Goal: Information Seeking & Learning: Learn about a topic

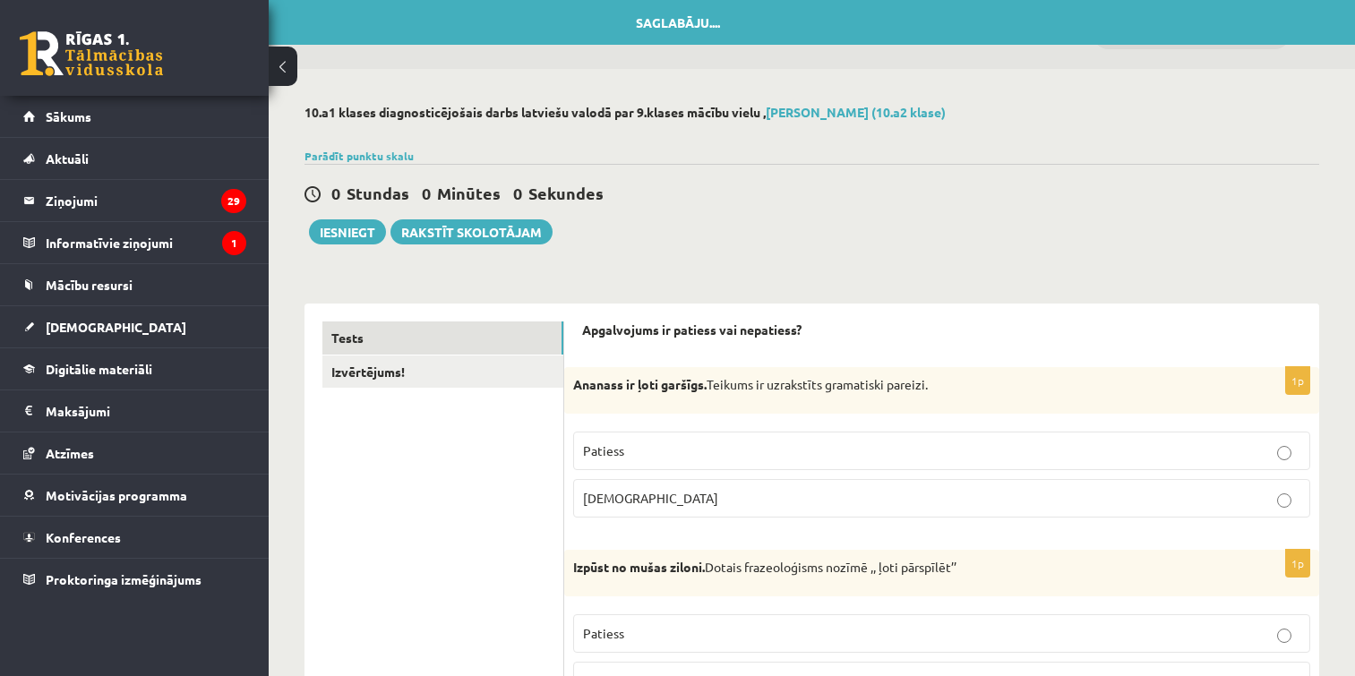
scroll to position [86, 0]
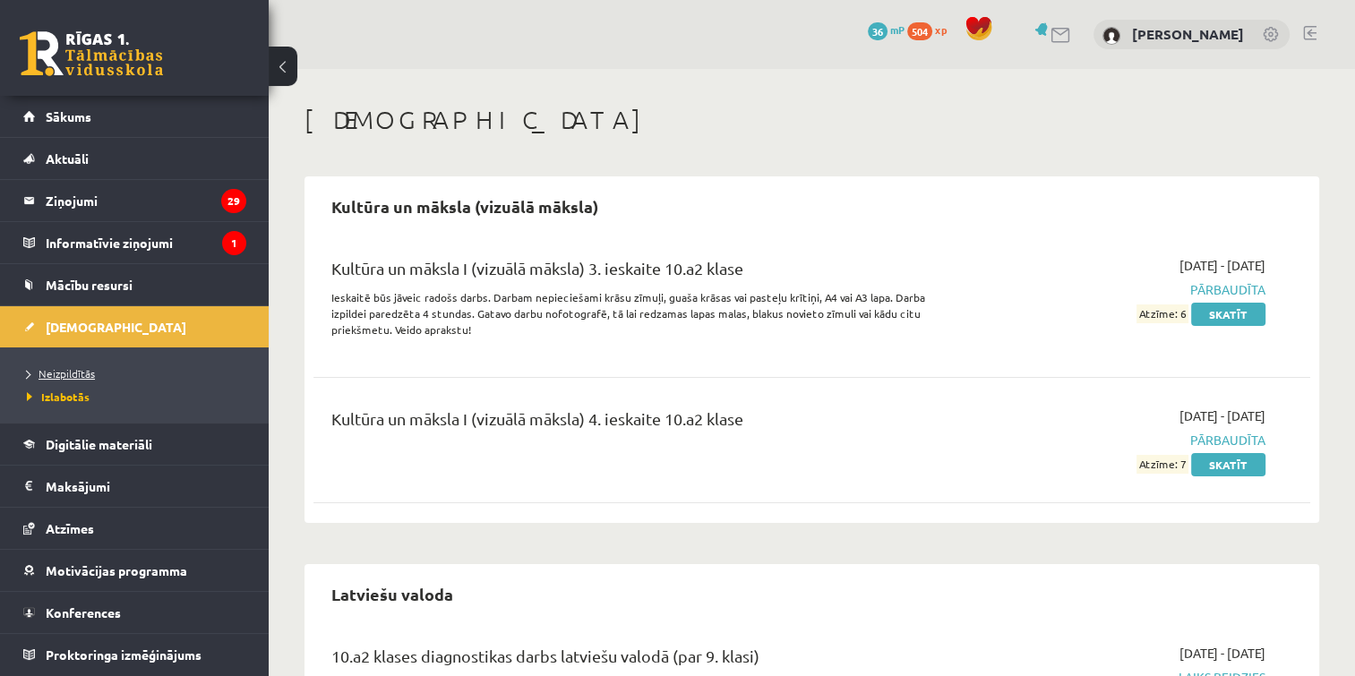
click at [64, 372] on span "Neizpildītās" at bounding box center [61, 373] width 68 height 14
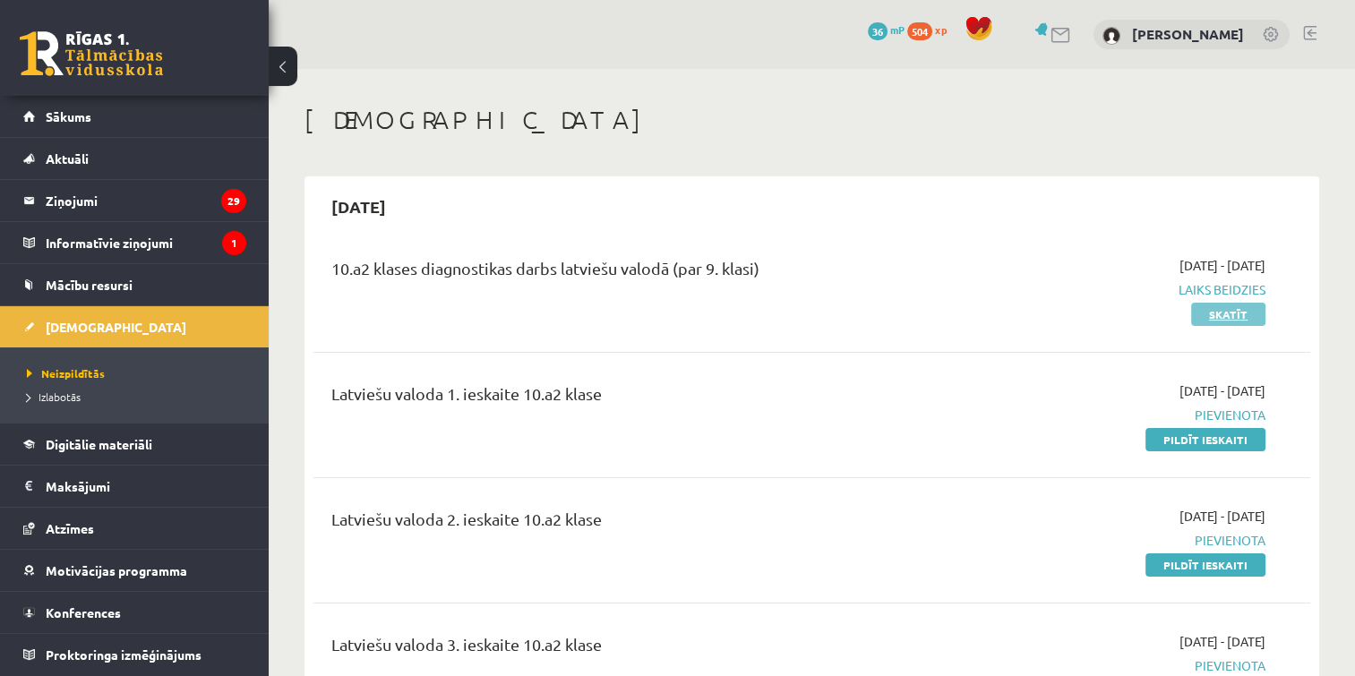
click at [1246, 312] on link "Skatīt" at bounding box center [1228, 314] width 74 height 23
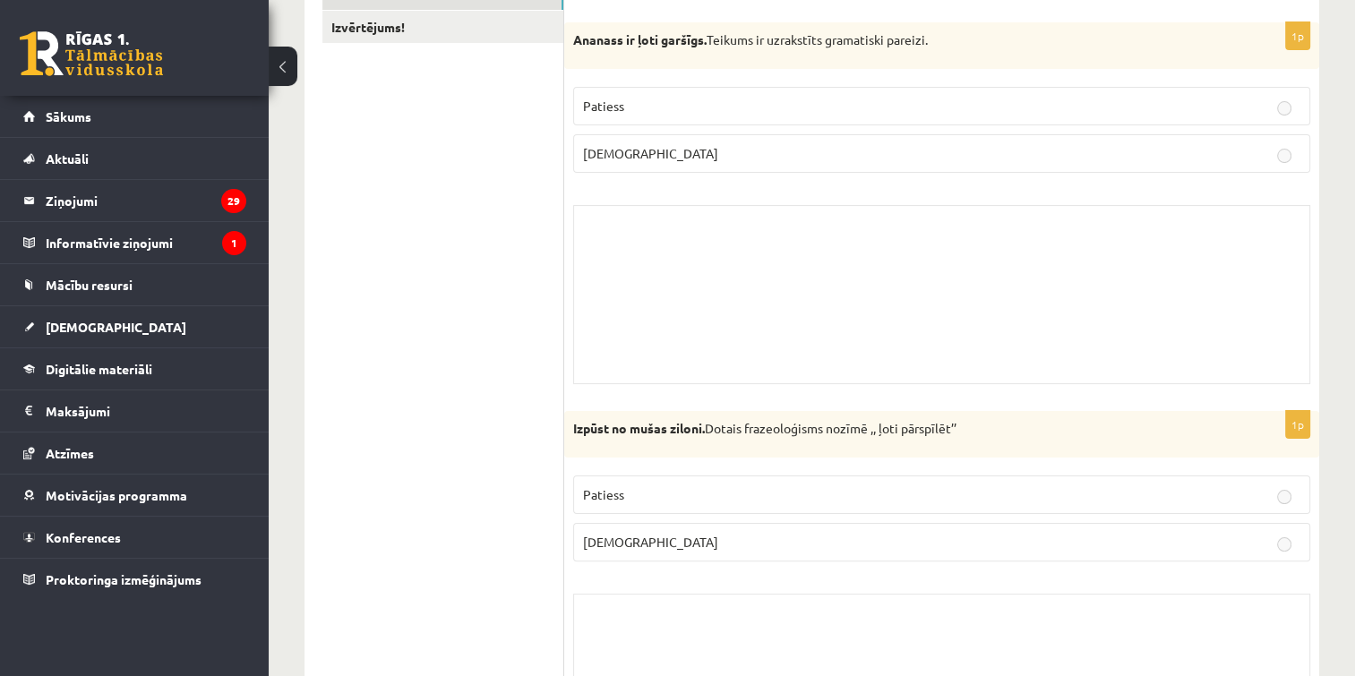
scroll to position [321, 0]
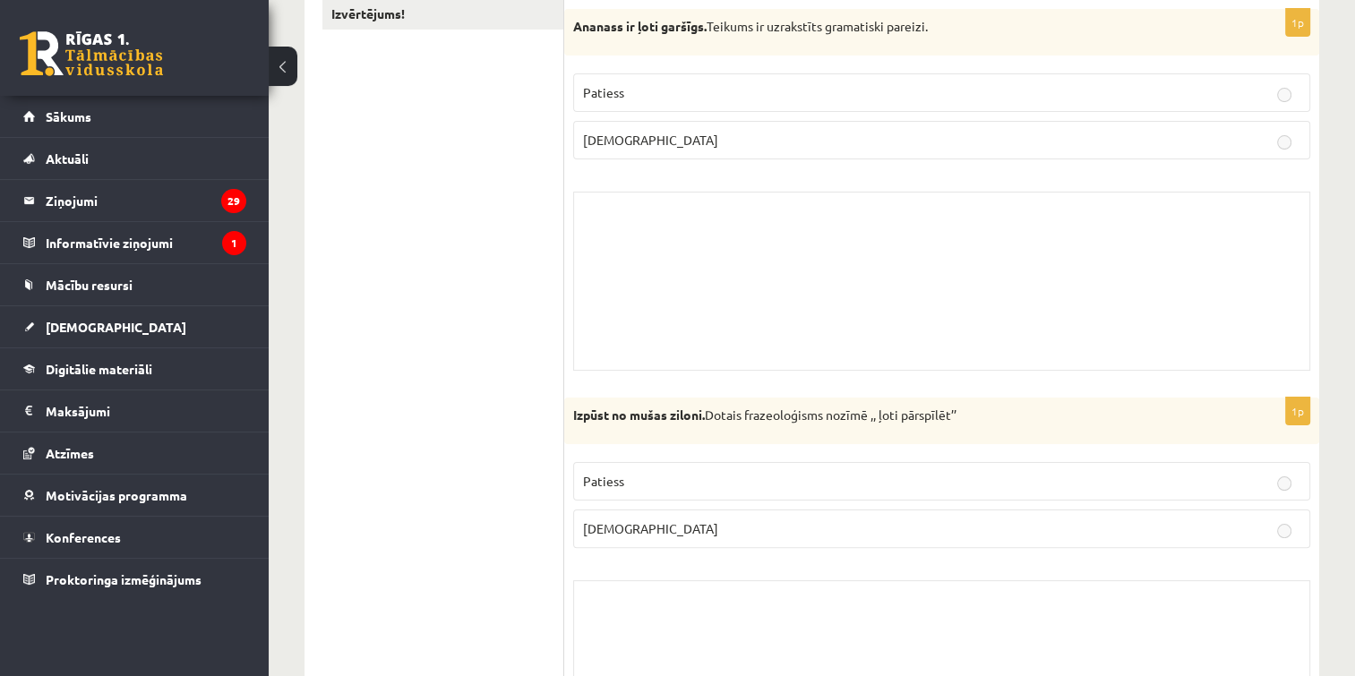
click at [819, 271] on div "Skolotāja pielikums" at bounding box center [941, 281] width 737 height 179
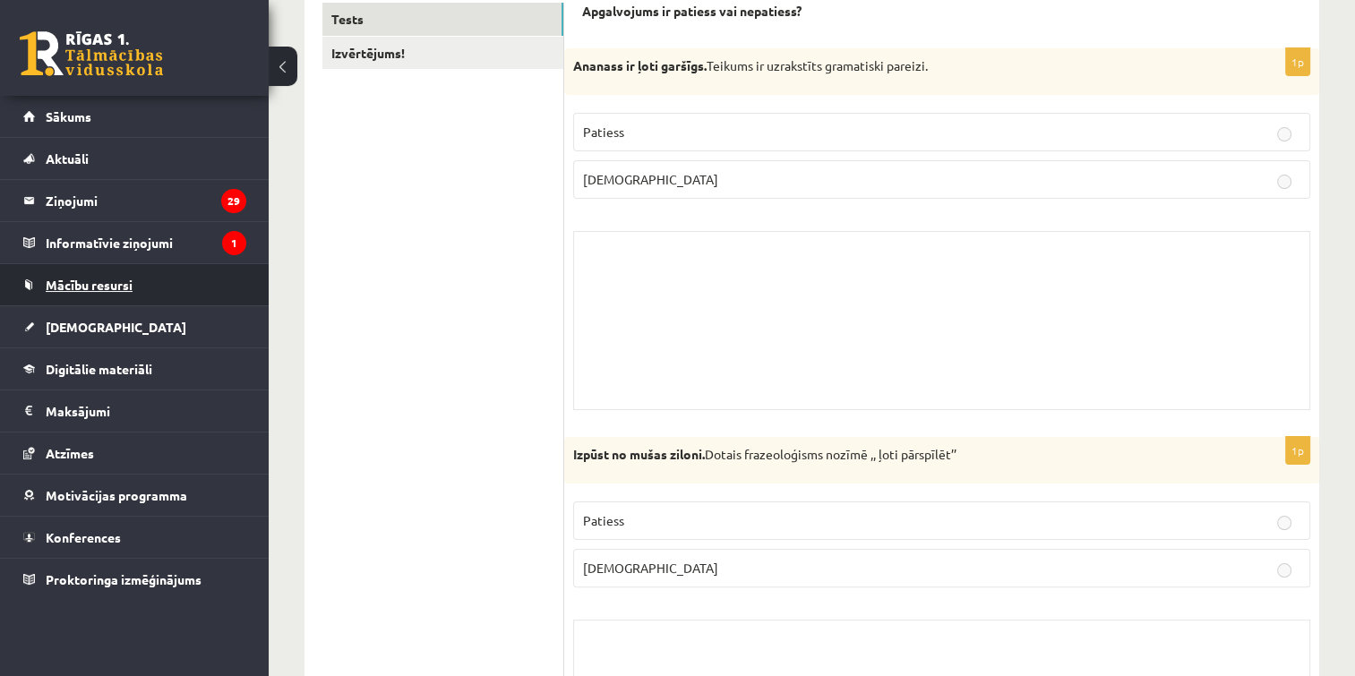
scroll to position [143, 0]
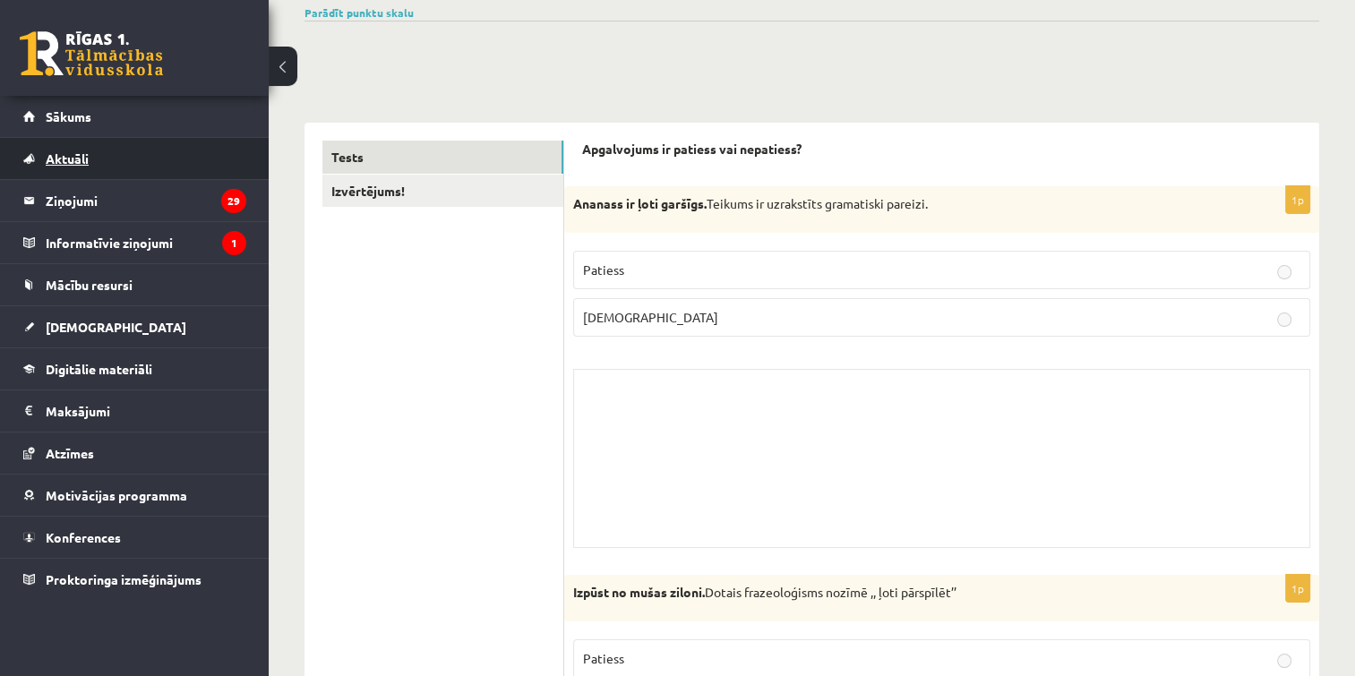
click at [90, 161] on link "Aktuāli" at bounding box center [134, 158] width 223 height 41
